Goal: Information Seeking & Learning: Find specific fact

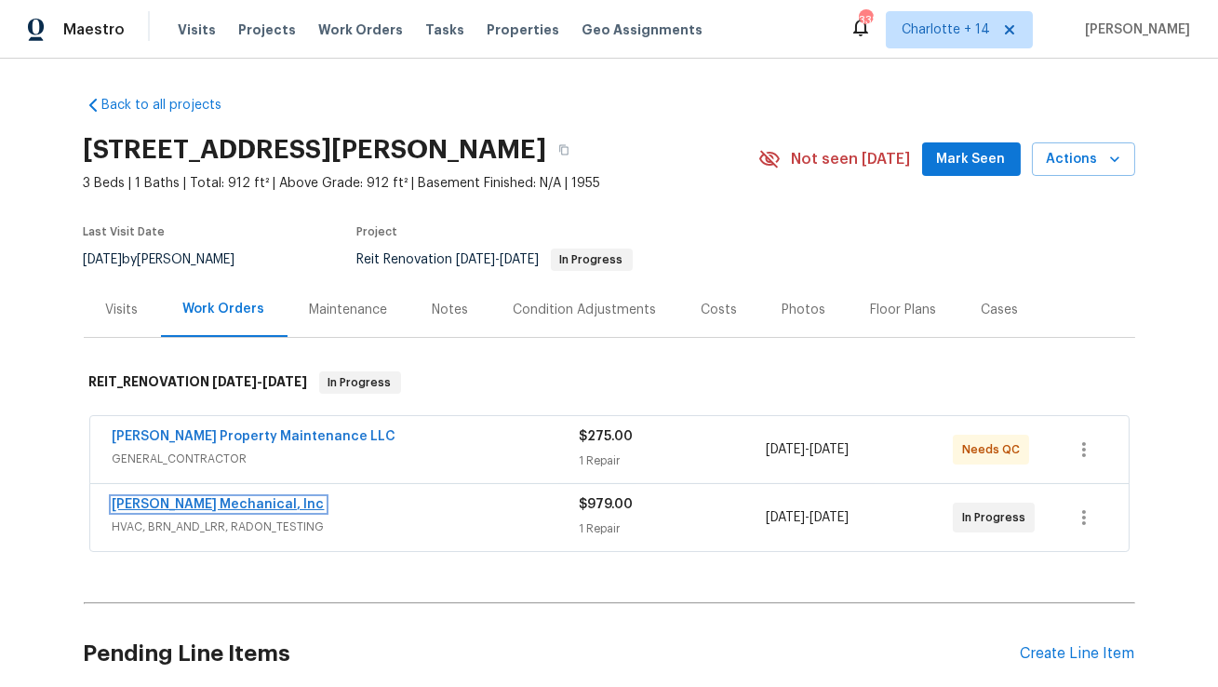
click at [201, 501] on link "[PERSON_NAME] Mechanical, Inc" at bounding box center [219, 504] width 212 height 13
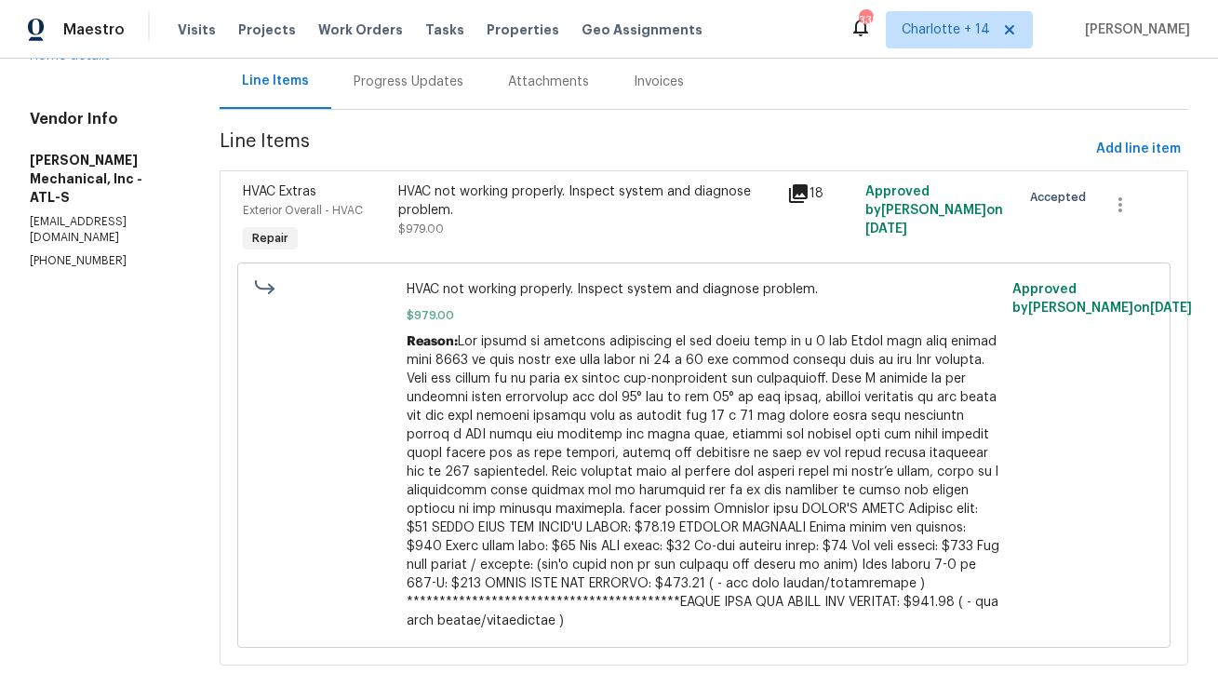
scroll to position [220, 0]
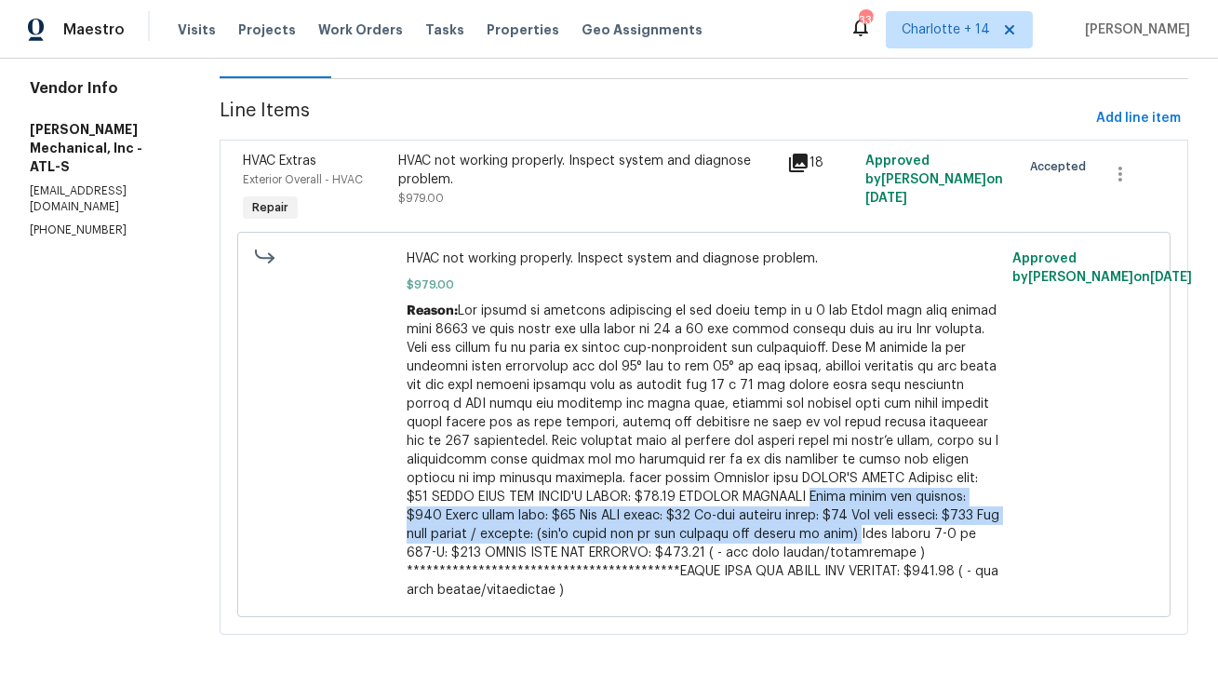
drag, startPoint x: 734, startPoint y: 498, endPoint x: 804, endPoint y: 535, distance: 79.1
click at [804, 535] on span at bounding box center [703, 450] width 593 height 292
copy span "Basic clean and service: $250 Clear drain line: $35 Add PVC union: $69 Re-set c…"
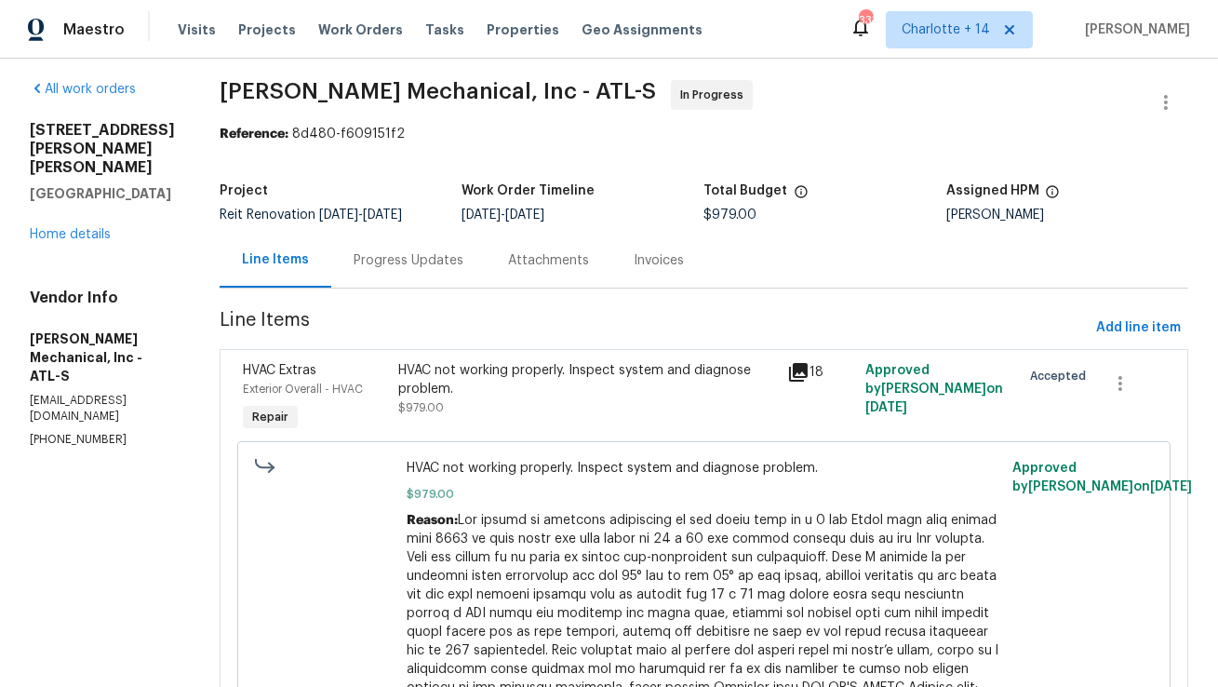
scroll to position [0, 0]
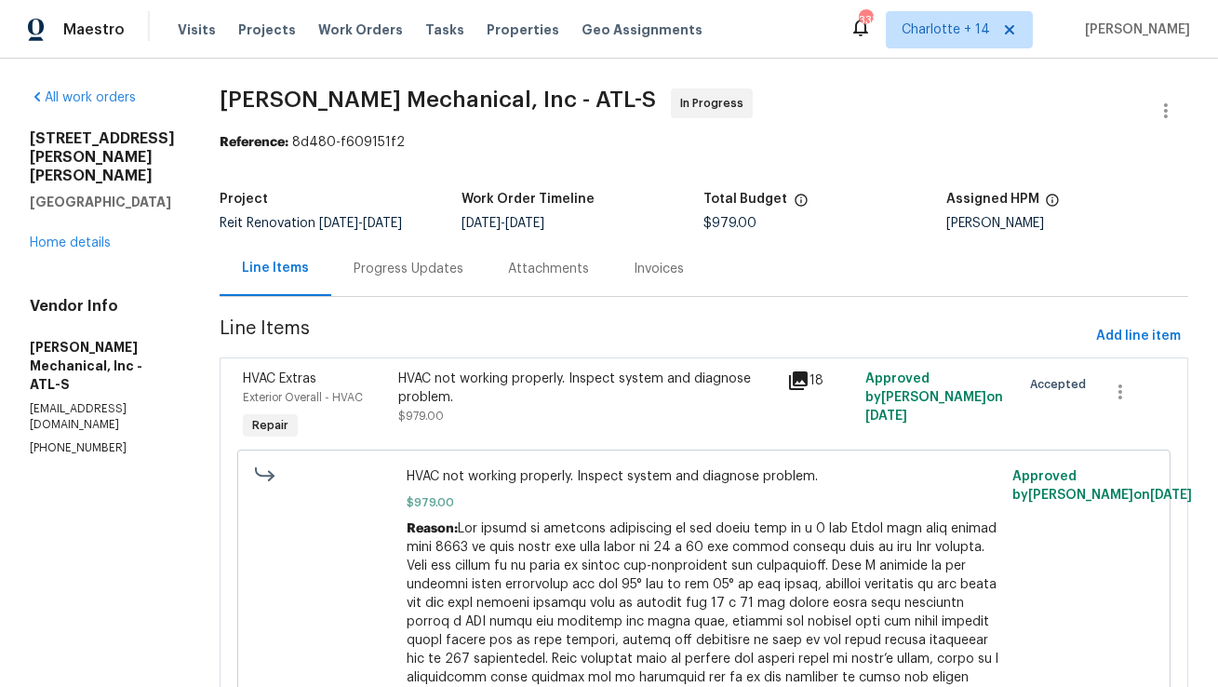
click at [434, 284] on div "Progress Updates" at bounding box center [408, 268] width 154 height 55
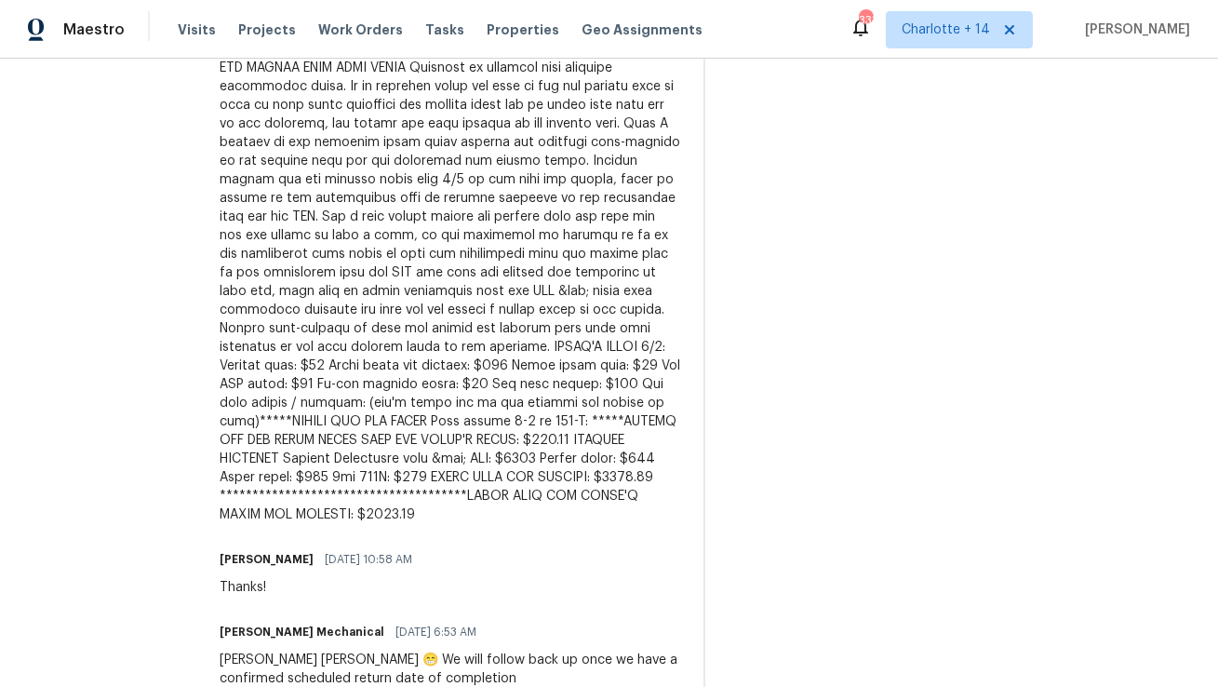
scroll to position [770, 0]
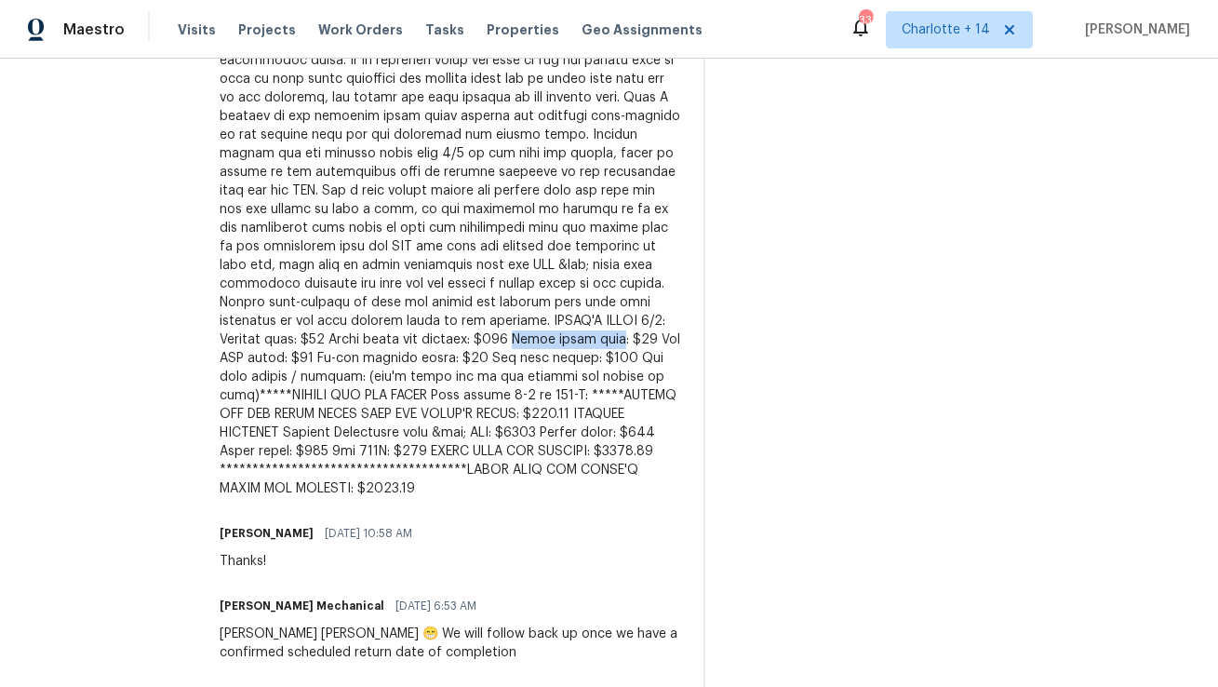
drag, startPoint x: 441, startPoint y: 300, endPoint x: 527, endPoint y: 301, distance: 85.6
click at [527, 301] on div at bounding box center [450, 256] width 461 height 484
copy div "Clear drain line"
drag, startPoint x: 565, startPoint y: 303, endPoint x: 655, endPoint y: 307, distance: 90.3
click at [655, 307] on div at bounding box center [450, 256] width 461 height 484
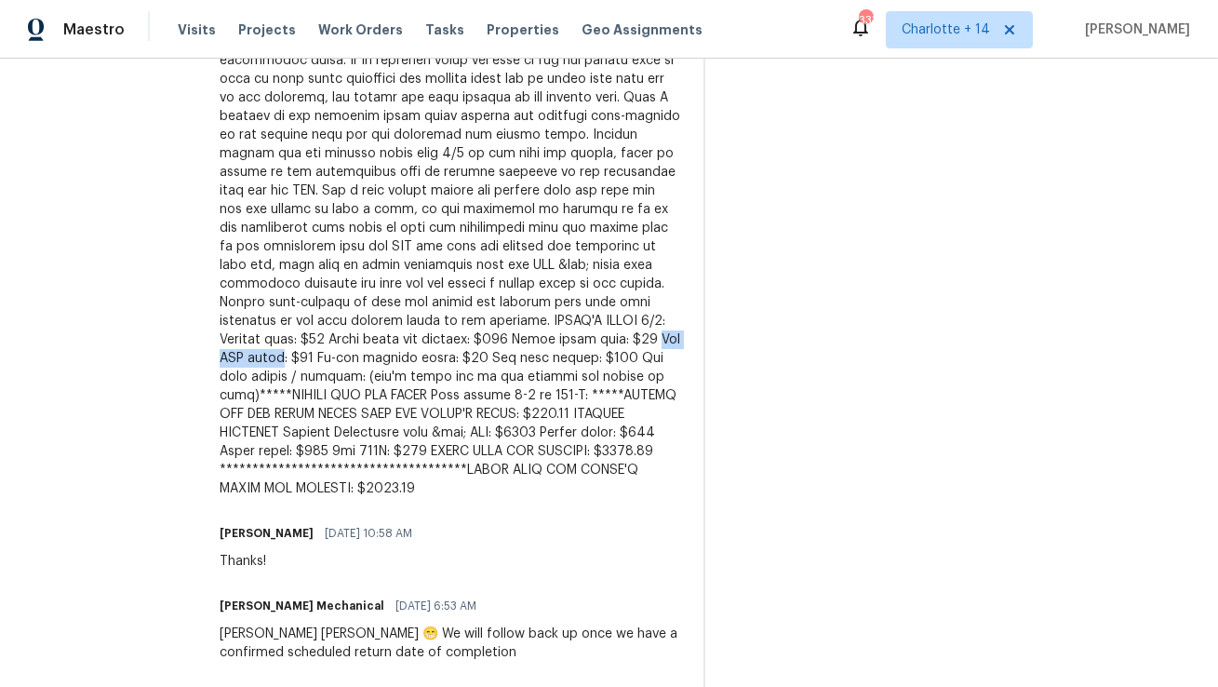
copy div "Add PVC union"
drag, startPoint x: 694, startPoint y: 302, endPoint x: 336, endPoint y: 322, distance: 358.7
click at [336, 322] on div at bounding box center [450, 256] width 461 height 484
copy div "e-set control board"
drag, startPoint x: 373, startPoint y: 321, endPoint x: 461, endPoint y: 330, distance: 88.9
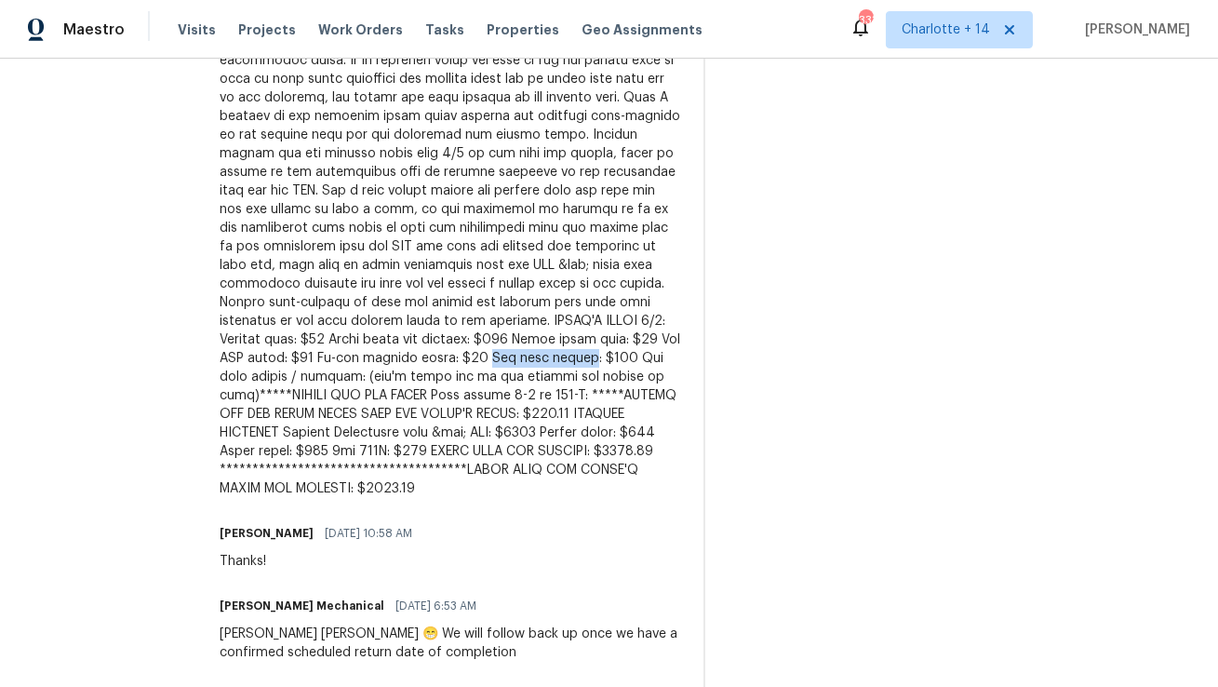
click at [461, 330] on div at bounding box center [450, 256] width 461 height 484
copy div "Gas leak search"
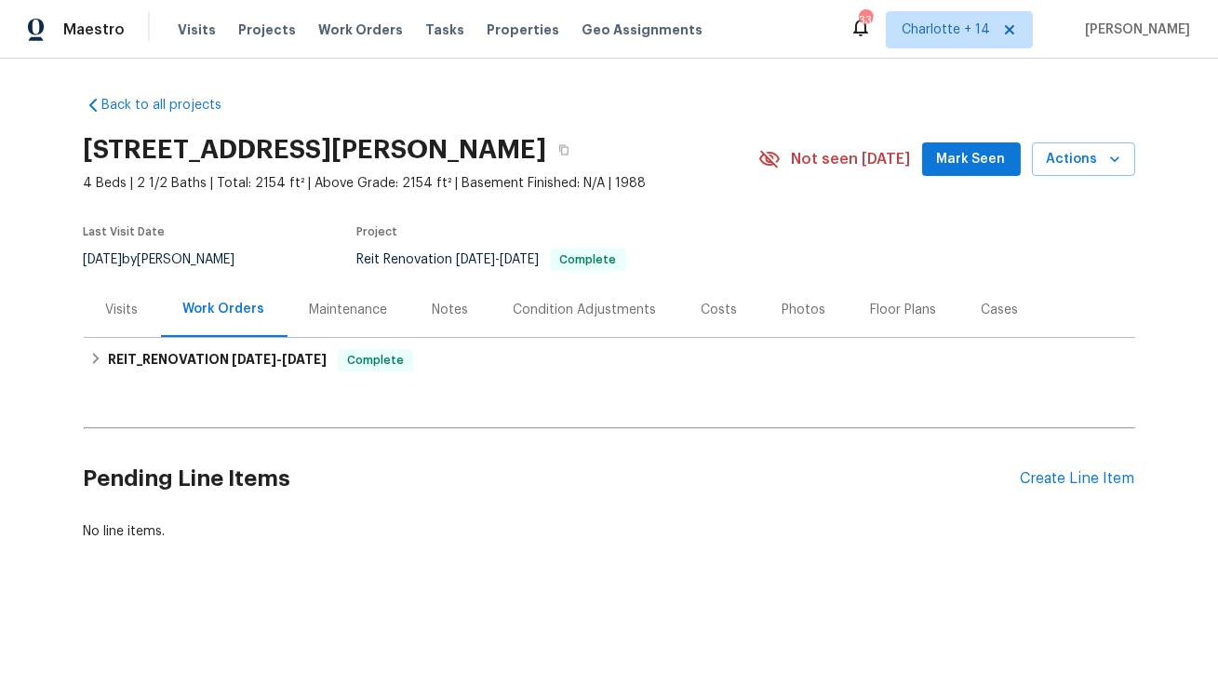
click at [727, 303] on div "Costs" at bounding box center [719, 310] width 36 height 19
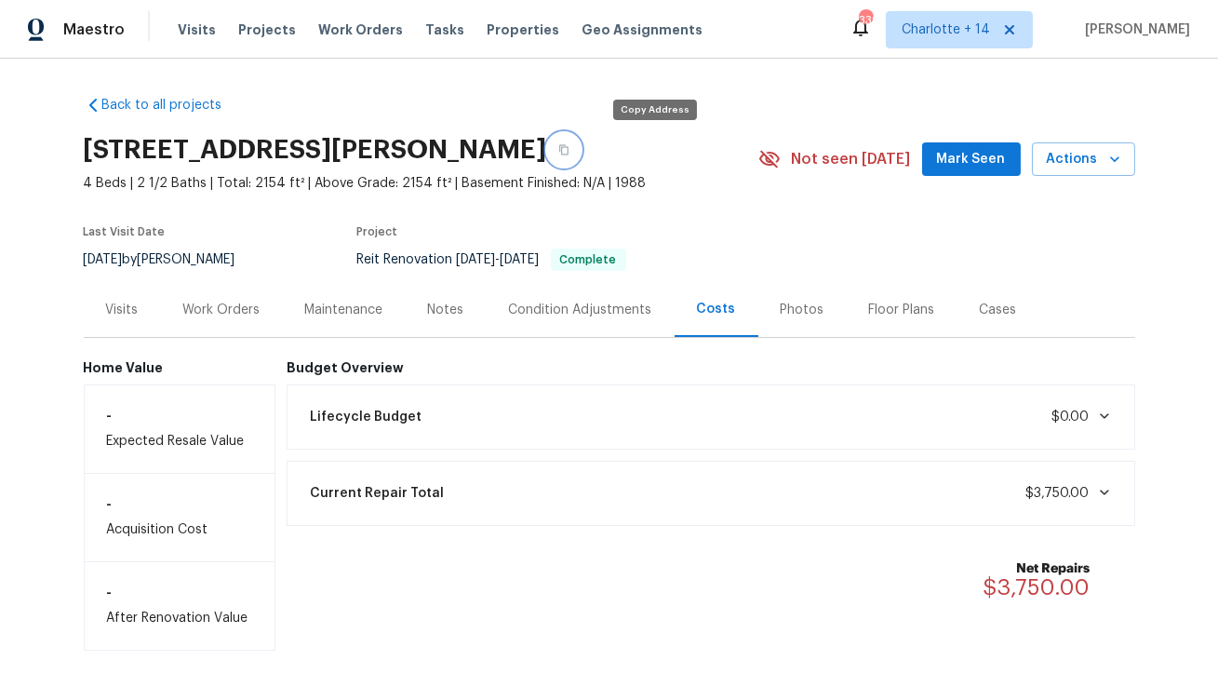
click at [568, 145] on icon "button" at bounding box center [563, 150] width 9 height 10
